Goal: Task Accomplishment & Management: Use online tool/utility

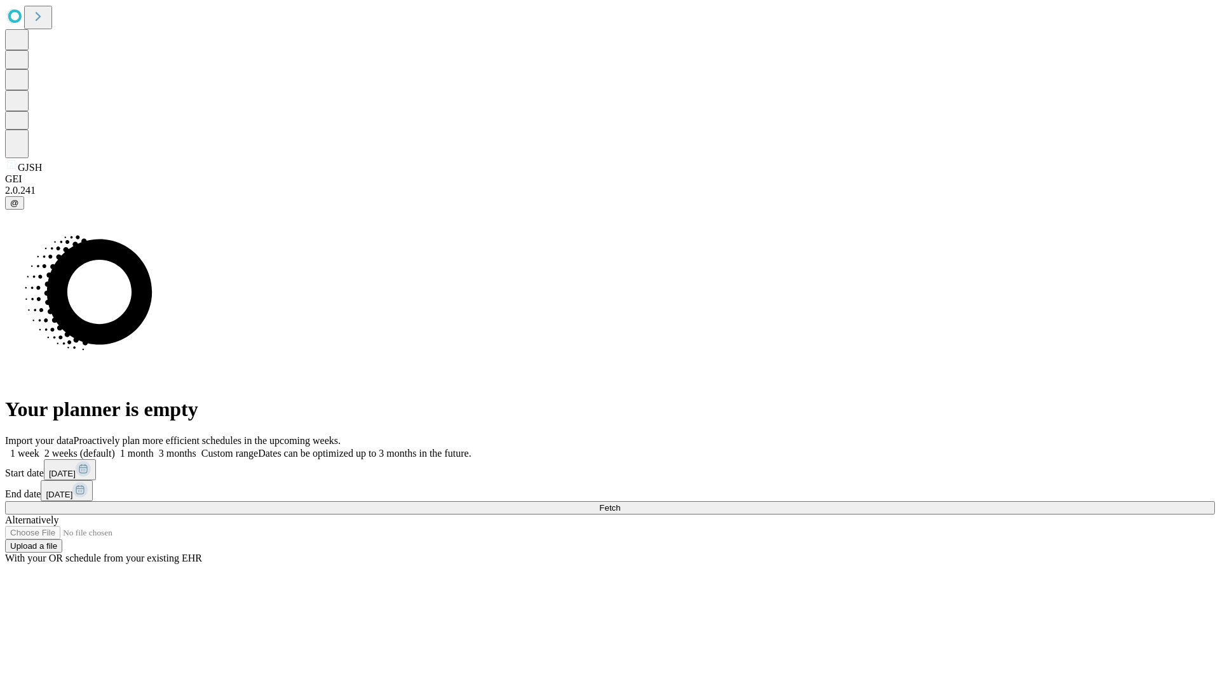
click at [620, 503] on span "Fetch" at bounding box center [609, 508] width 21 height 10
